Goal: Information Seeking & Learning: Learn about a topic

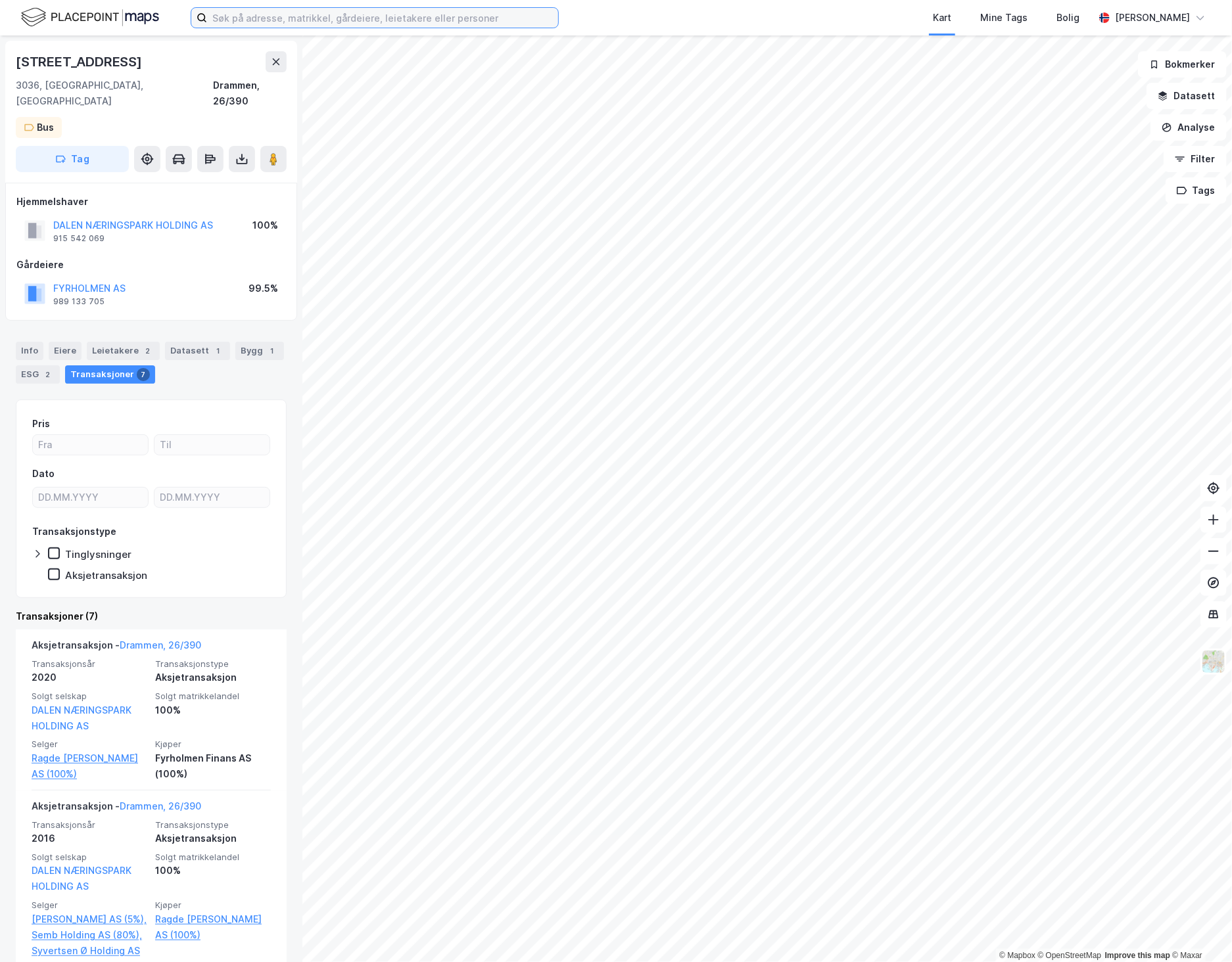
click at [230, 20] on input at bounding box center [383, 17] width 351 height 20
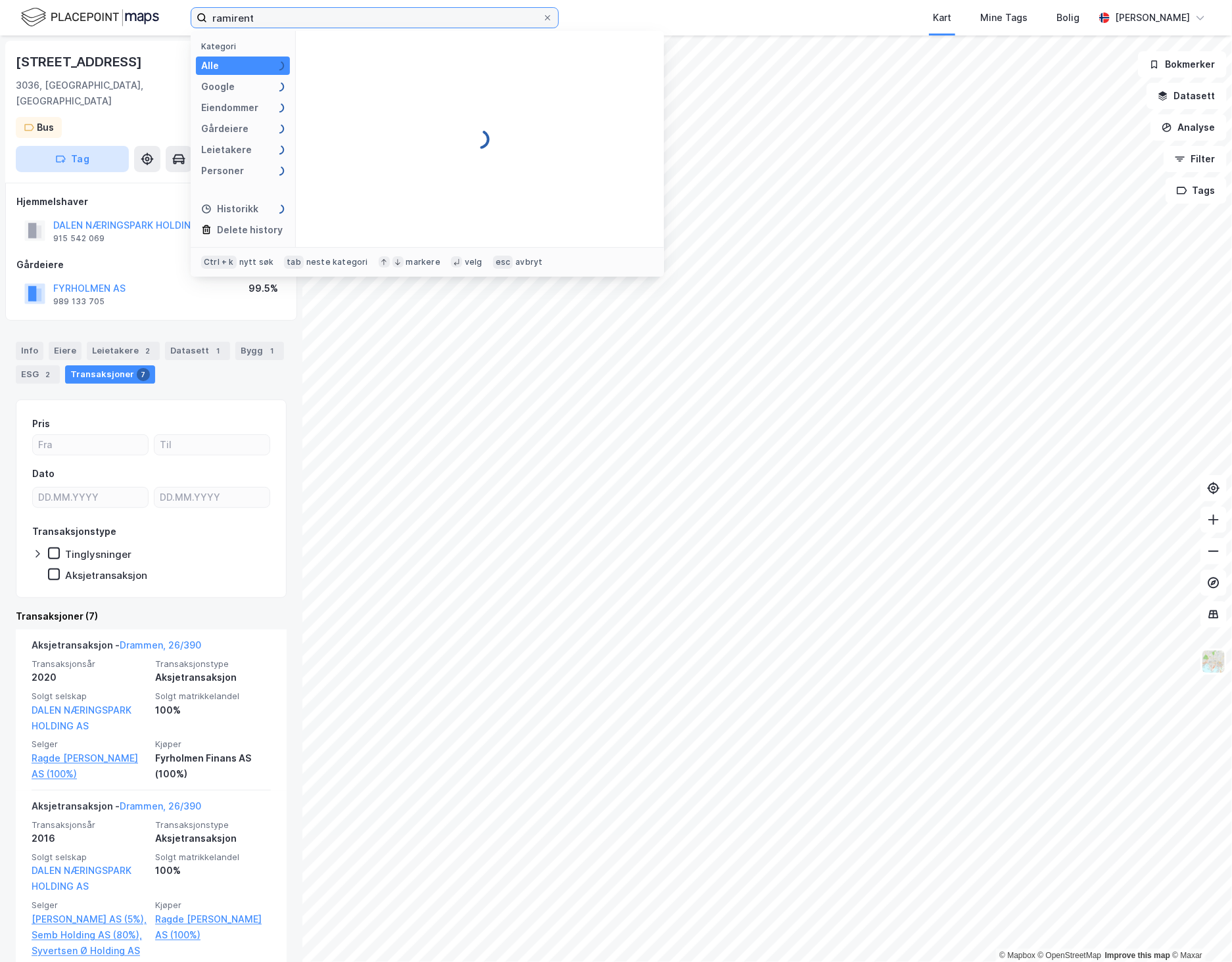
type input "ramirent"
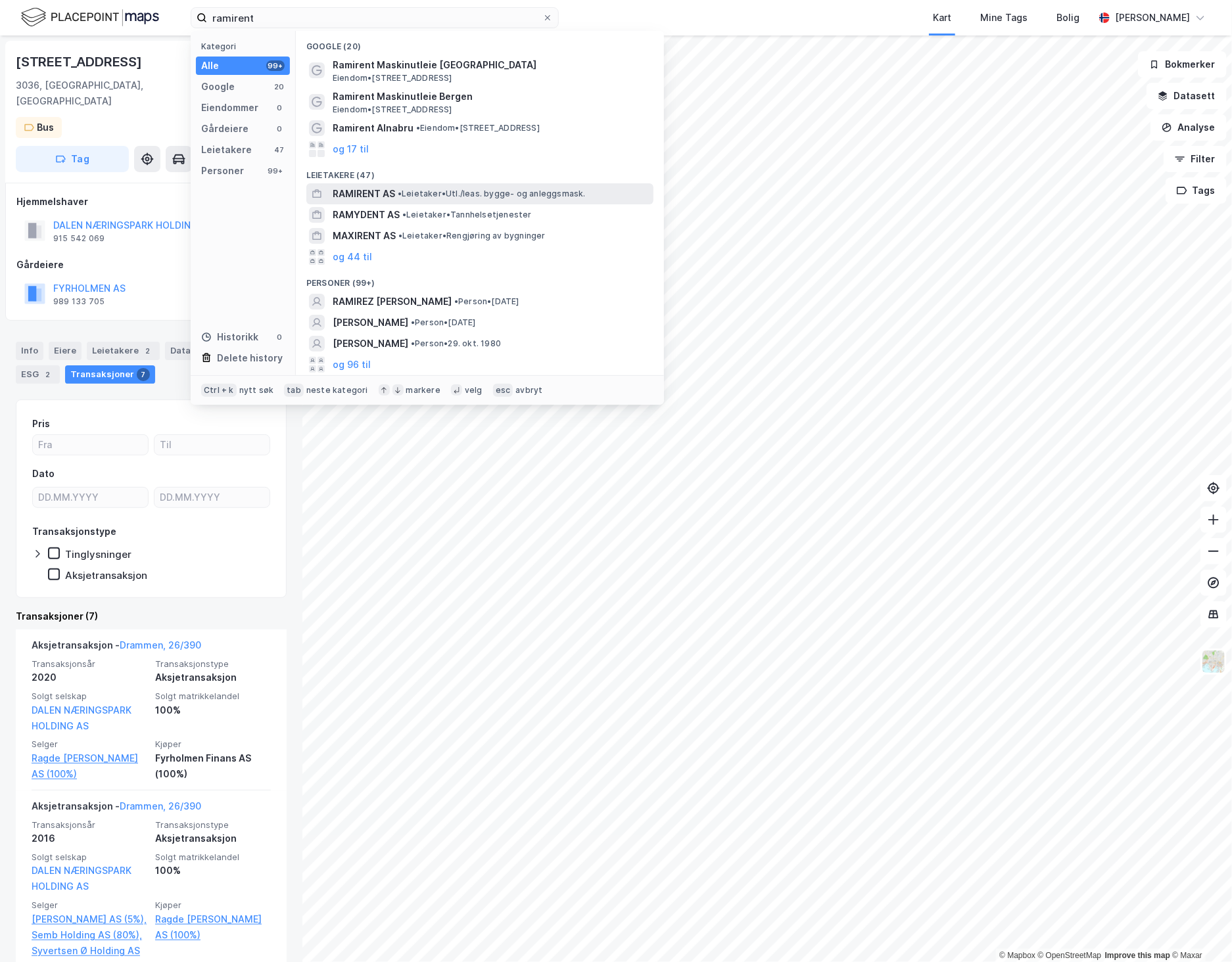
click at [434, 194] on span "• Leietaker • Utl./leas. bygge- og anleggsmask." at bounding box center [492, 193] width 188 height 10
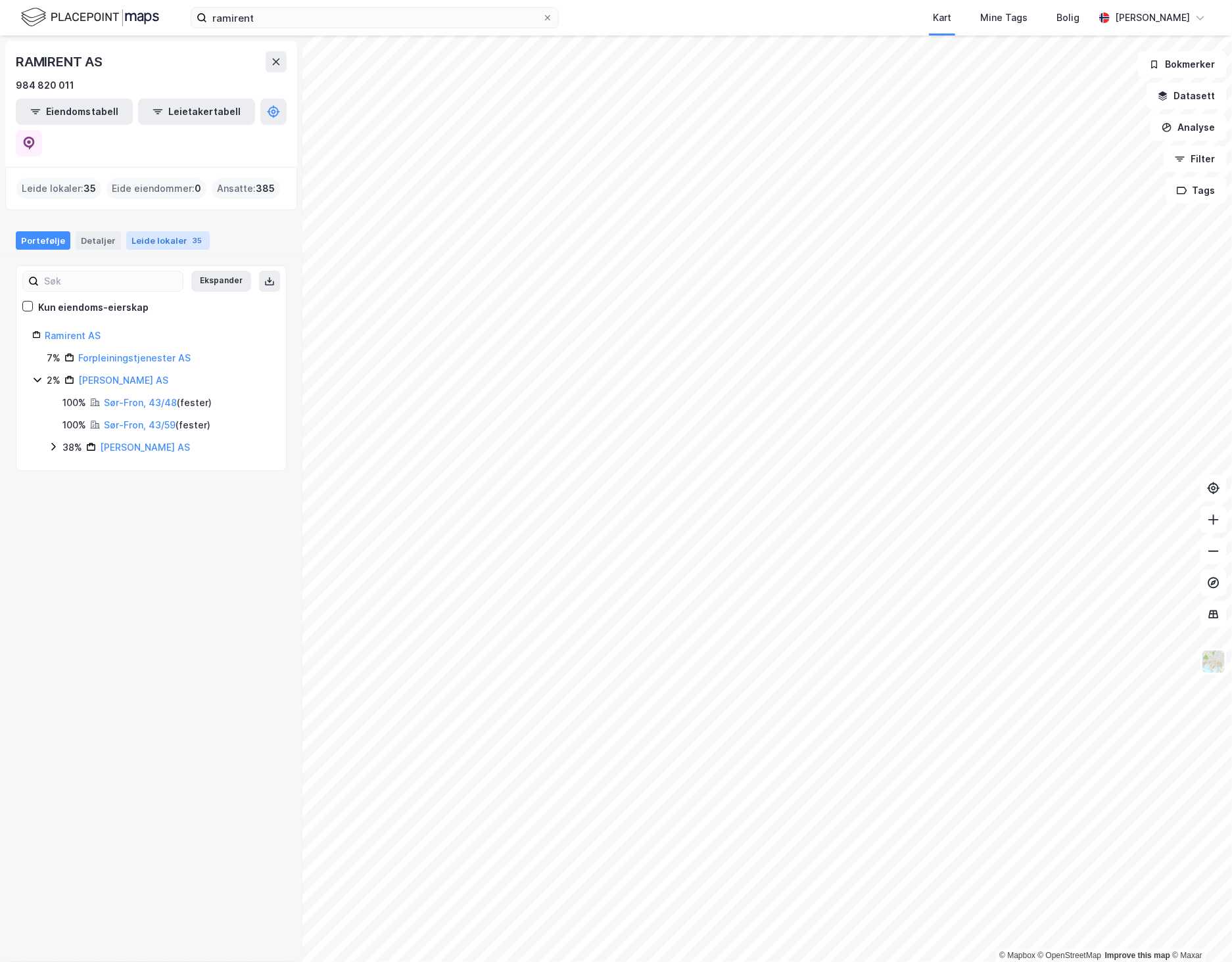
click at [167, 231] on div "Leide lokaler 35" at bounding box center [168, 240] width 84 height 18
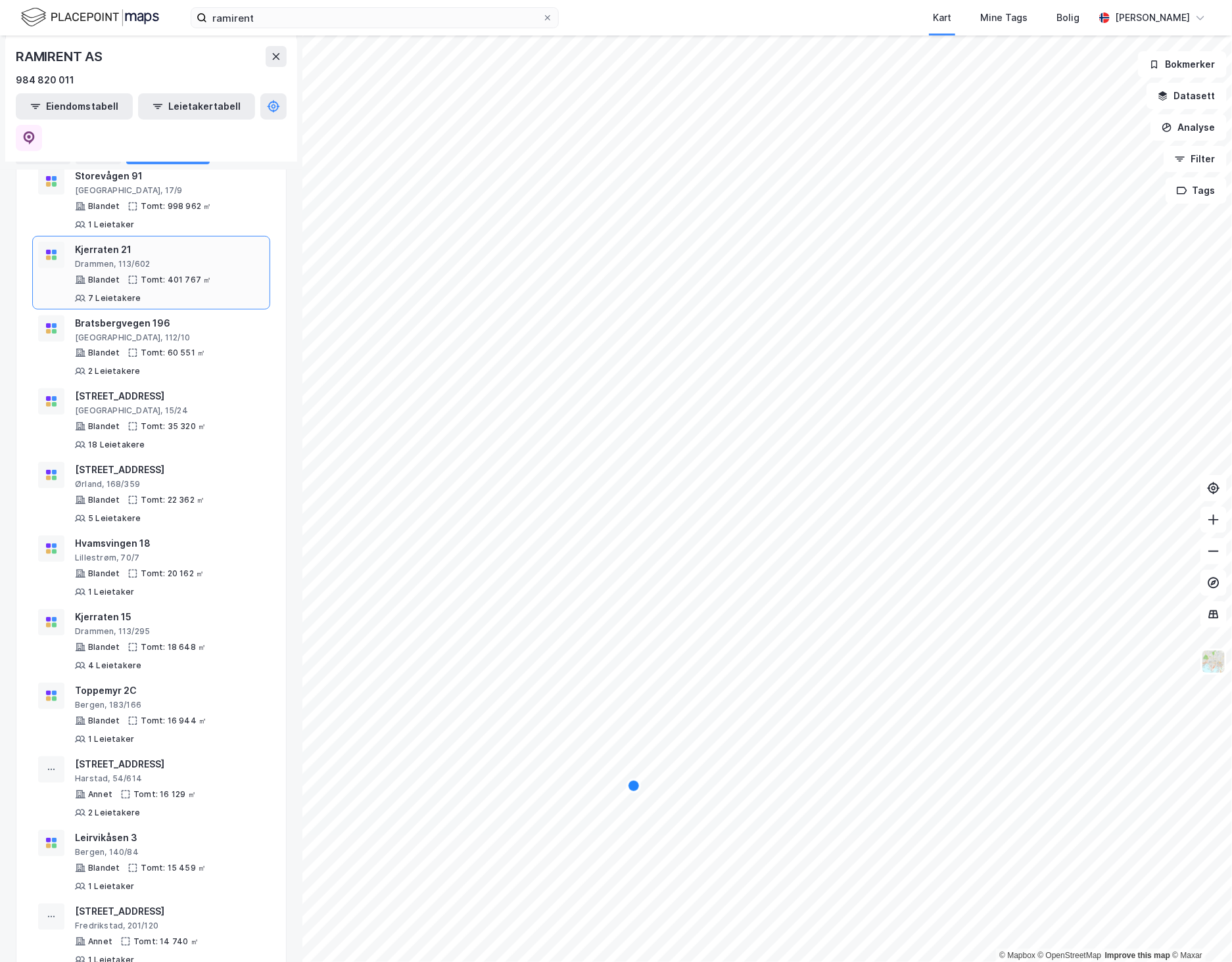
scroll to position [218, 0]
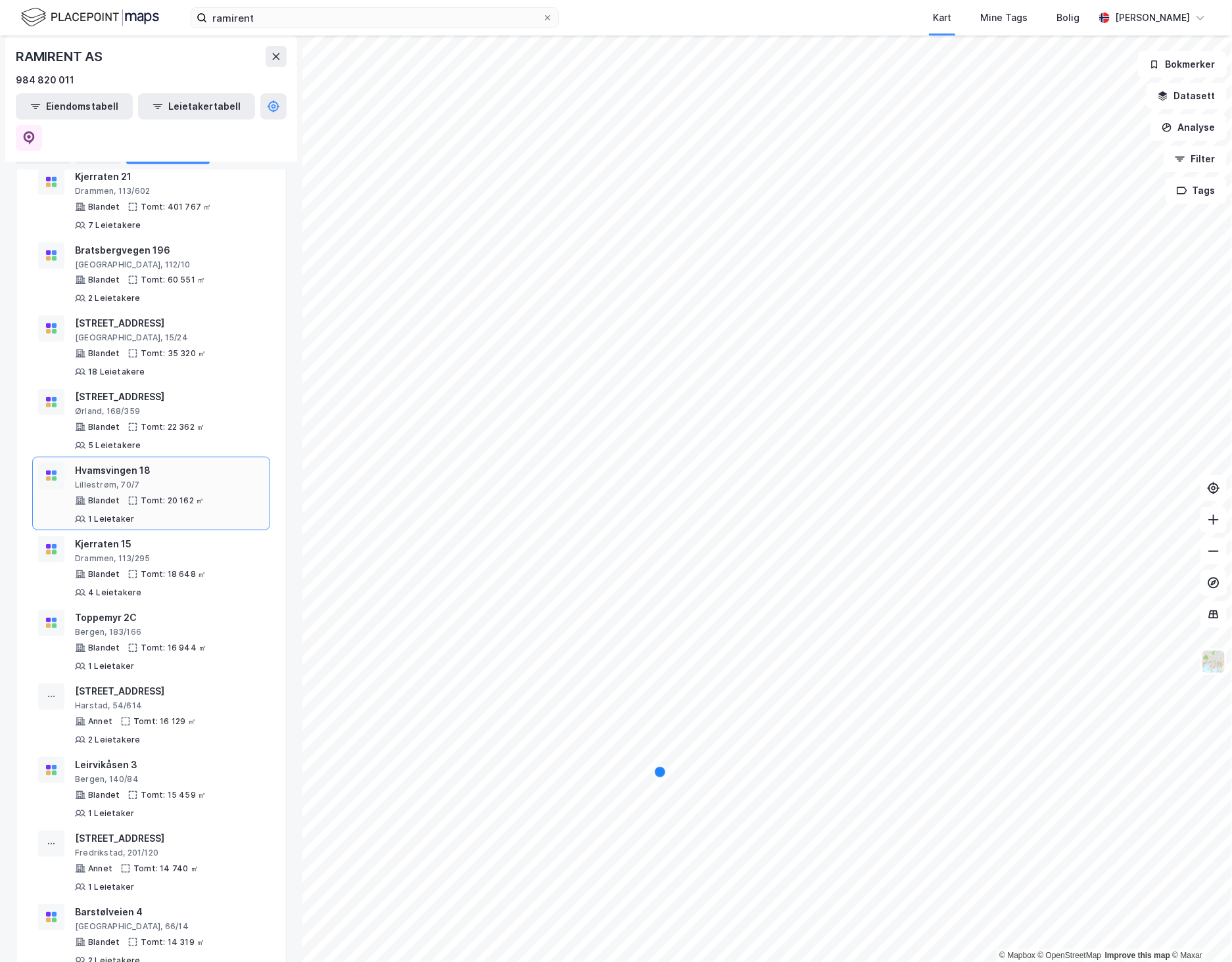
click at [149, 480] on div "Lillestrøm, 70/7" at bounding box center [169, 485] width 189 height 10
